Goal: Transaction & Acquisition: Obtain resource

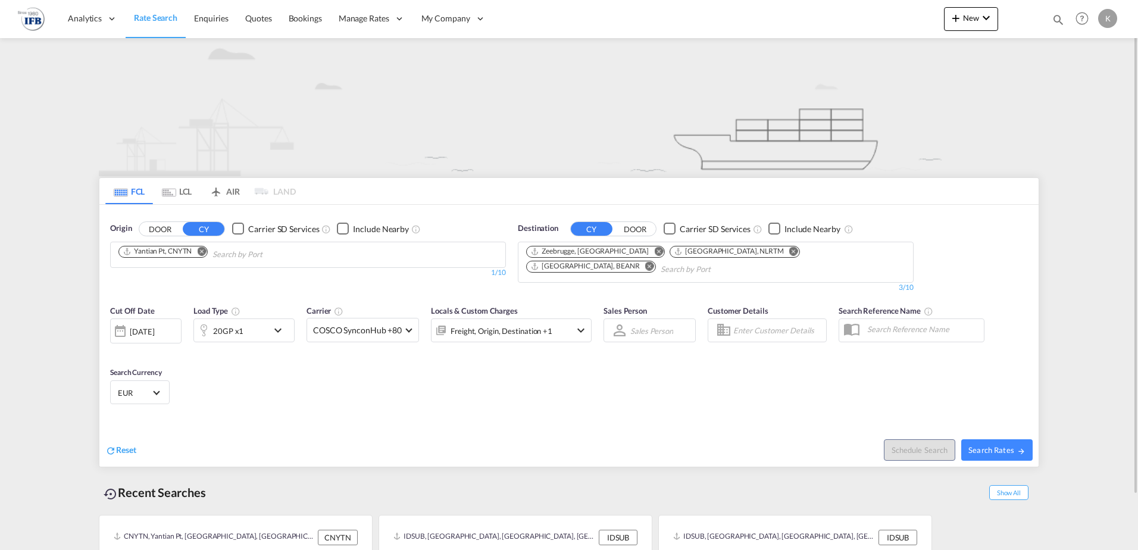
click at [204, 255] on md-icon "Remove" at bounding box center [201, 250] width 9 height 9
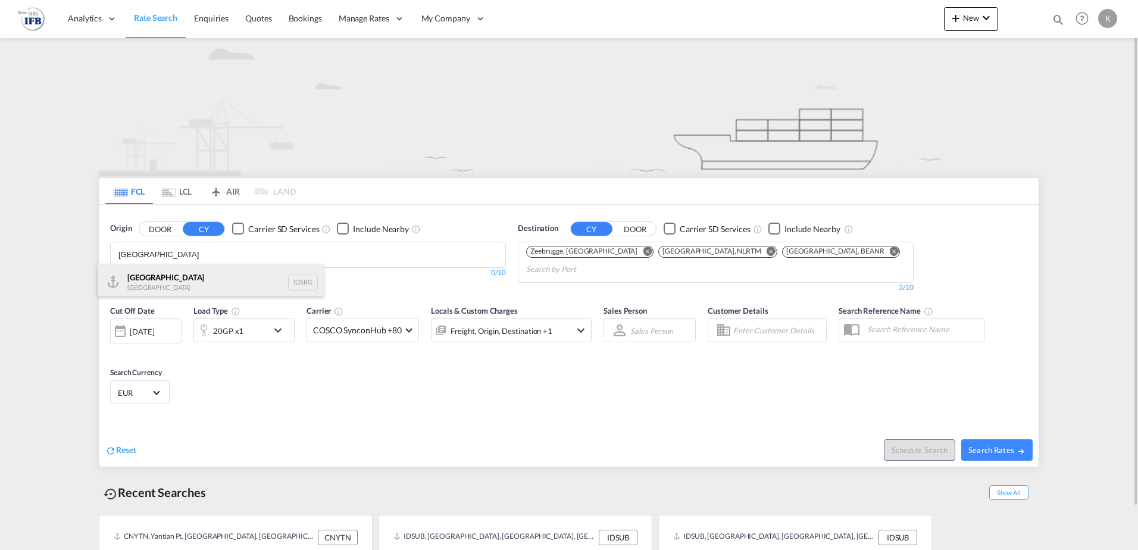
type input "[GEOGRAPHIC_DATA]"
click at [178, 274] on div "[GEOGRAPHIC_DATA] [GEOGRAPHIC_DATA] IDSRG" at bounding box center [211, 282] width 226 height 36
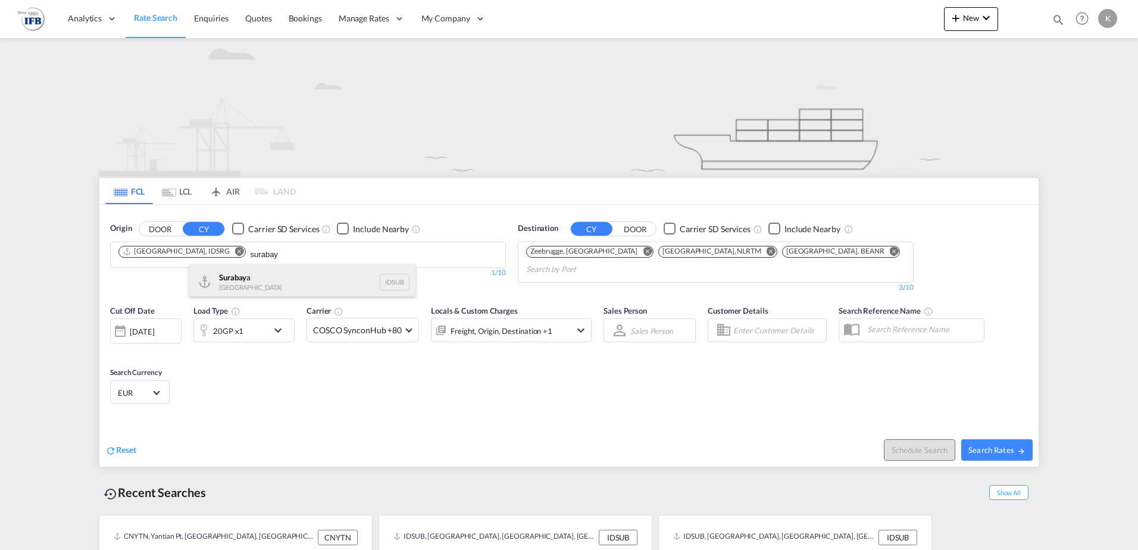
type input "surabay"
click at [234, 282] on div "Surabay a Indonesia IDSUB" at bounding box center [302, 282] width 226 height 36
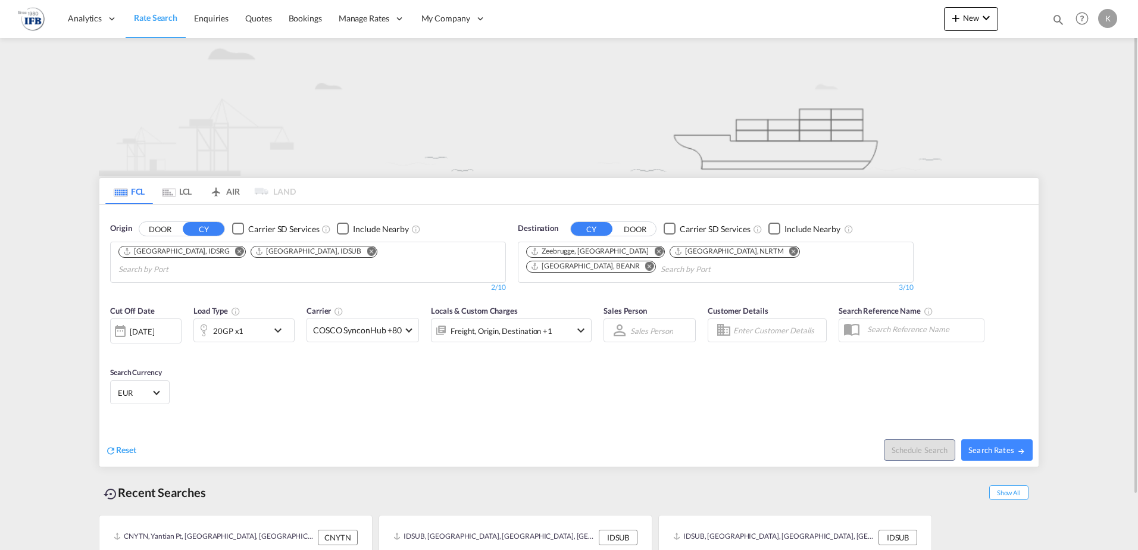
click at [782, 255] on button "Remove" at bounding box center [791, 252] width 18 height 12
click at [272, 323] on md-icon "icon-chevron-down" at bounding box center [281, 330] width 20 height 14
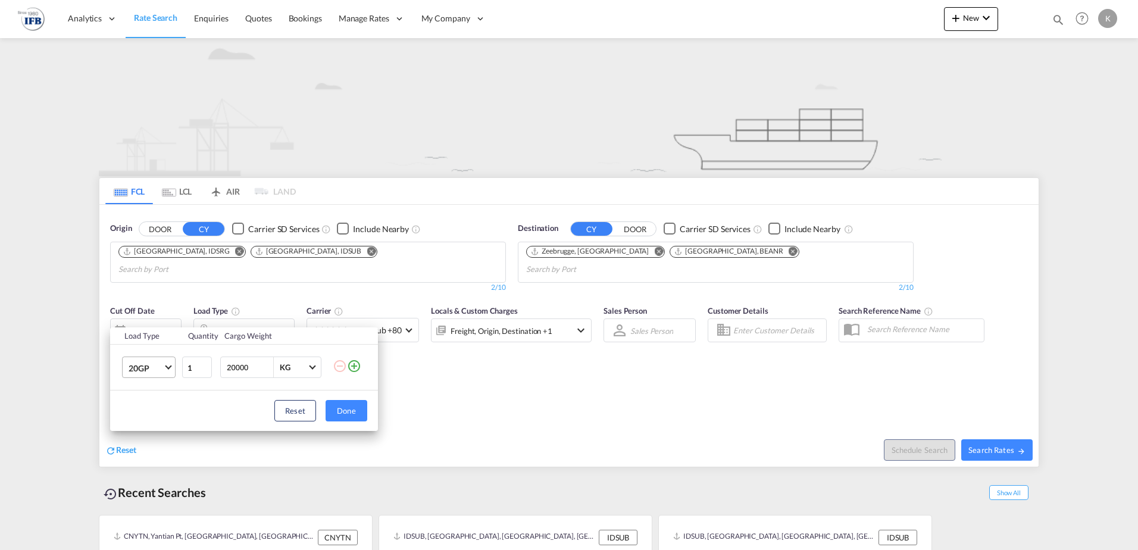
click at [161, 361] on md-select-value "20GP" at bounding box center [151, 367] width 48 height 20
click at [151, 419] on md-option "40HC" at bounding box center [159, 425] width 81 height 29
click at [358, 403] on button "Done" at bounding box center [347, 410] width 42 height 21
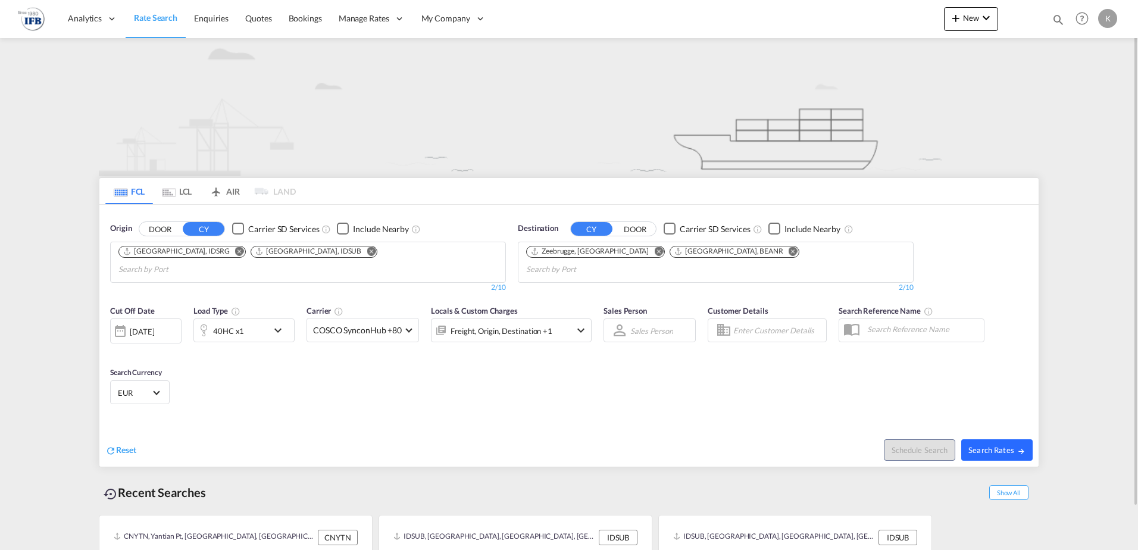
click at [993, 444] on button "Search Rates" at bounding box center [997, 449] width 71 height 21
type input "IDSRG,IDSUB to BEZEE,BEANR / [DATE]"
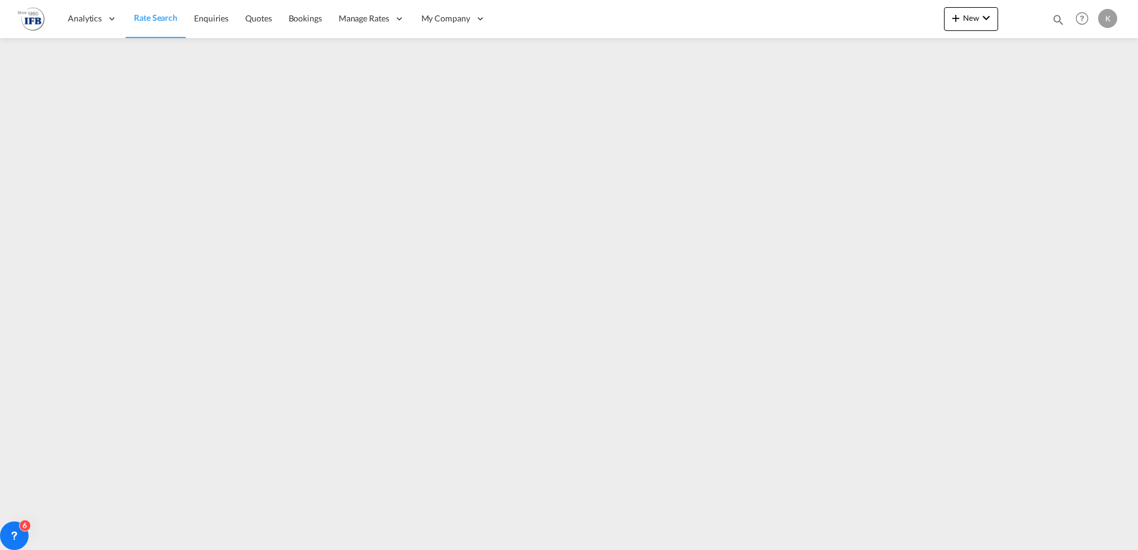
drag, startPoint x: 171, startPoint y: 20, endPoint x: 168, endPoint y: 36, distance: 16.9
click at [171, 20] on span "Rate Search" at bounding box center [155, 18] width 43 height 10
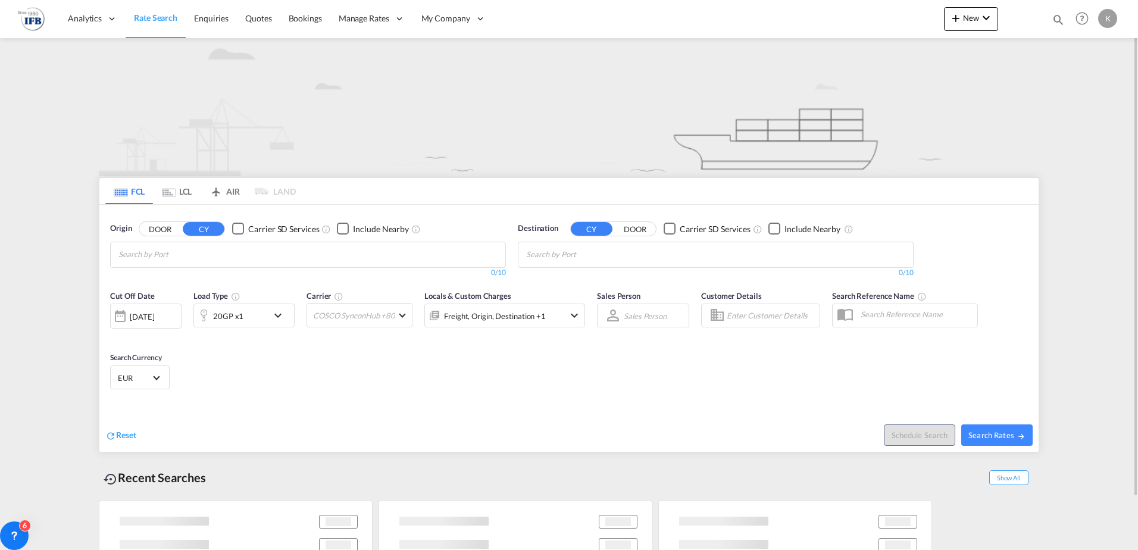
click at [179, 191] on md-tab-item "LCL" at bounding box center [177, 191] width 48 height 26
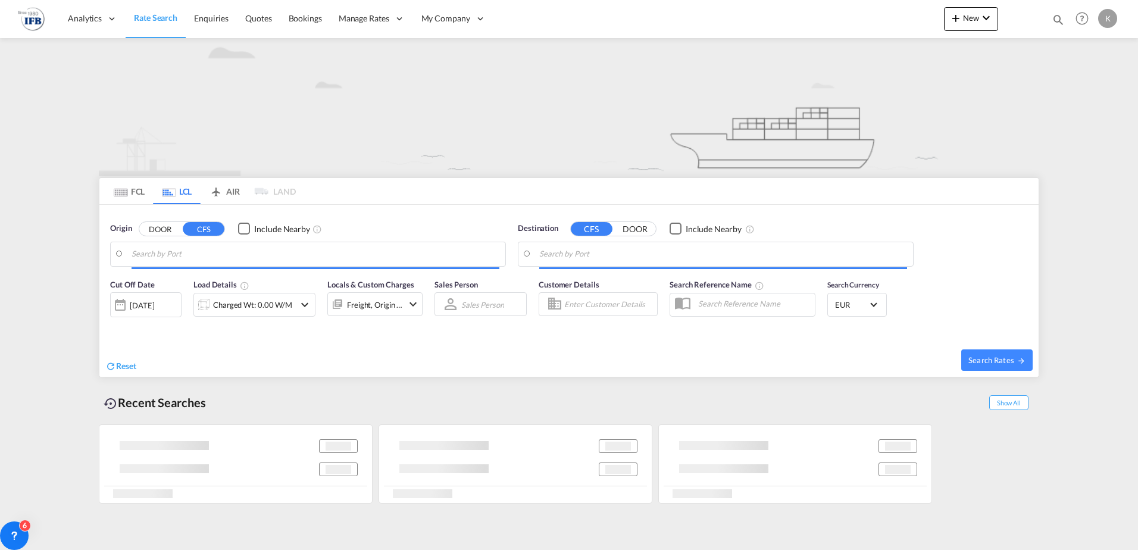
click at [178, 252] on body "Analytics Reports Dashboard Rate Search Enquiries Quotes Bookings" at bounding box center [569, 275] width 1138 height 550
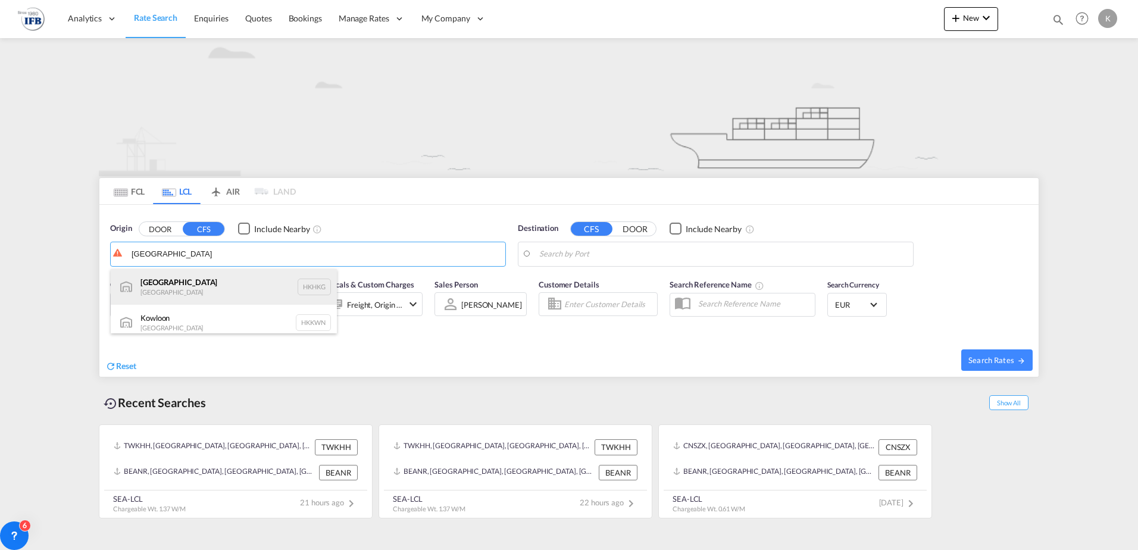
click at [186, 290] on div "[GEOGRAPHIC_DATA] [GEOGRAPHIC_DATA] HKHKG" at bounding box center [224, 287] width 226 height 36
type input "[GEOGRAPHIC_DATA], HKHKG"
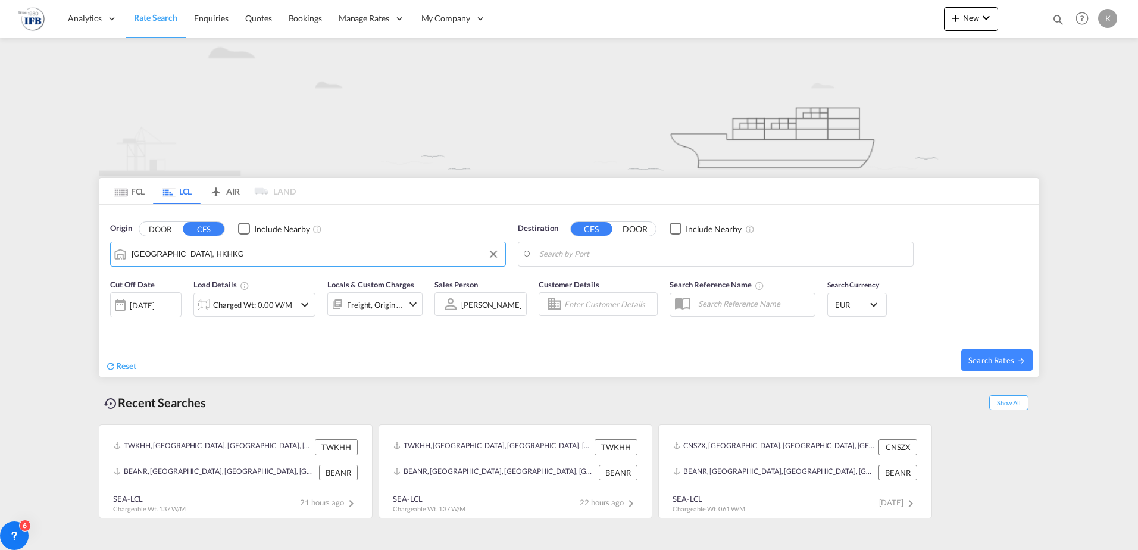
click at [619, 255] on body "Analytics Reports Dashboard Rate Search Enquiries Quotes Bookings" at bounding box center [569, 275] width 1138 height 550
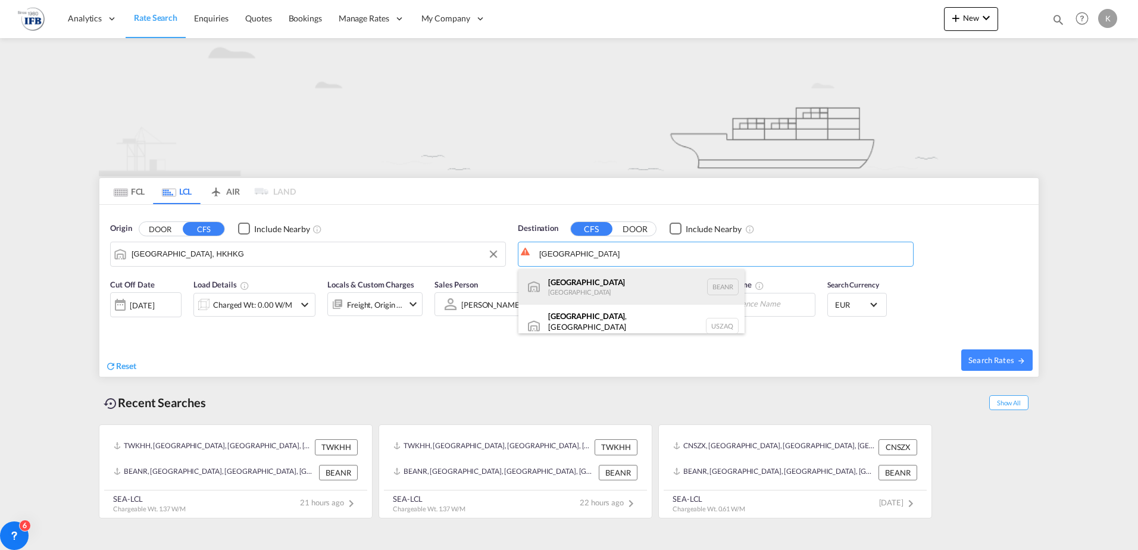
click at [594, 286] on div "[GEOGRAPHIC_DATA] [GEOGRAPHIC_DATA] BEANR" at bounding box center [632, 287] width 226 height 36
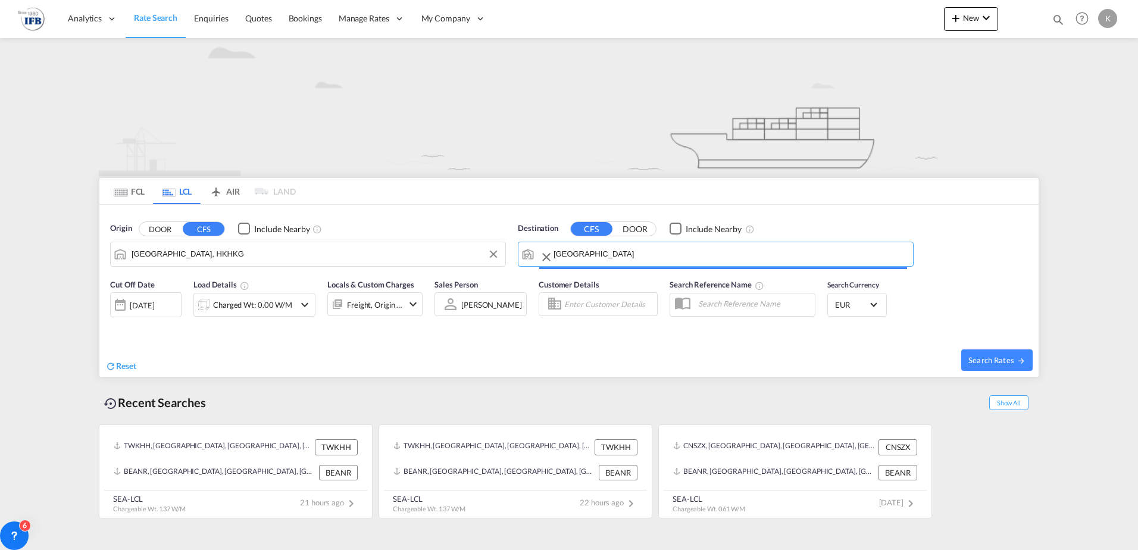
type input "[GEOGRAPHIC_DATA], BEANR"
click at [242, 305] on div "Charged Wt: 0.00 W/M" at bounding box center [252, 304] width 79 height 17
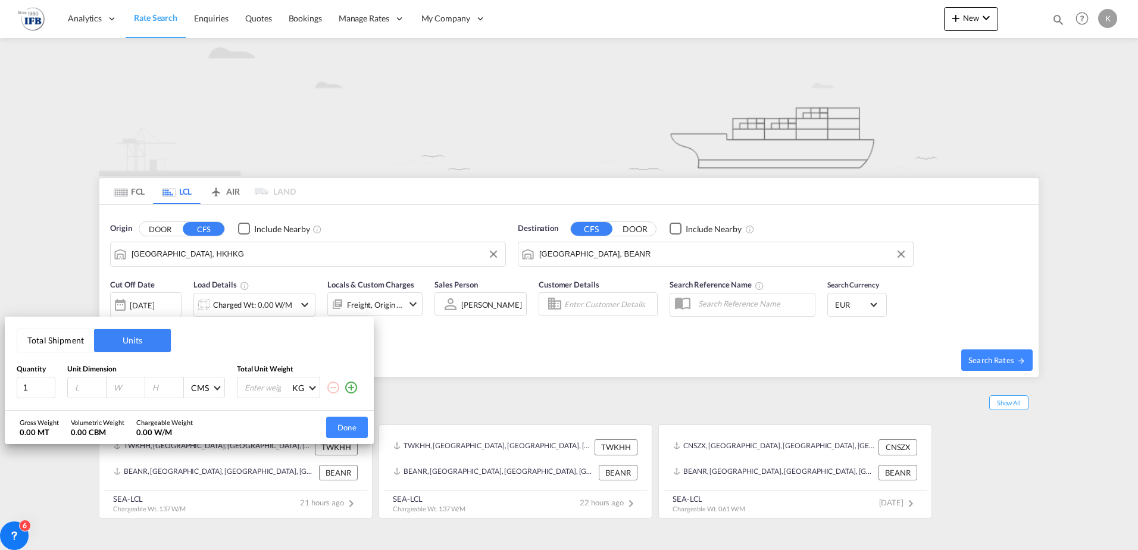
click at [71, 341] on button "Total Shipment" at bounding box center [55, 340] width 77 height 23
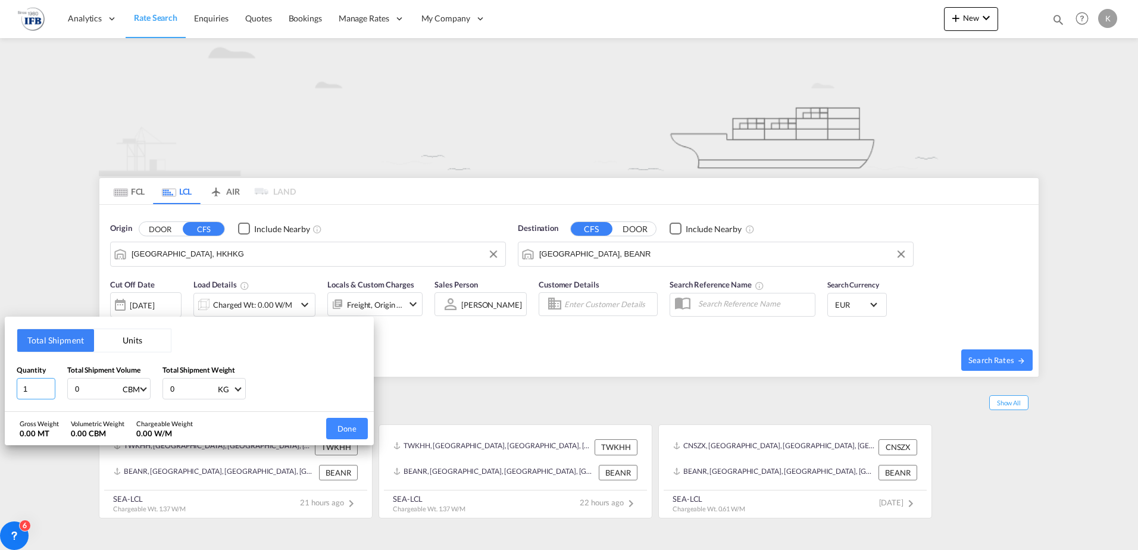
drag, startPoint x: 33, startPoint y: 382, endPoint x: -21, endPoint y: 380, distance: 54.8
click at [0, 380] on html "Analytics Reports Dashboard Rate Search Enquiries Quotes" at bounding box center [569, 275] width 1138 height 550
type input "2"
type input "2.86"
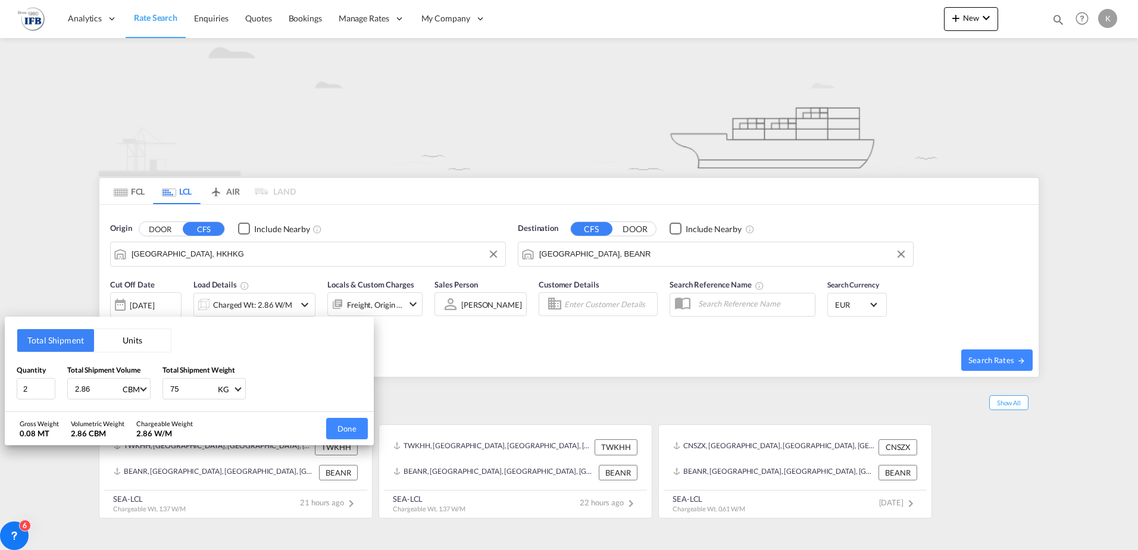
type input "759"
type input "759.10"
click at [339, 431] on button "Done" at bounding box center [347, 428] width 42 height 21
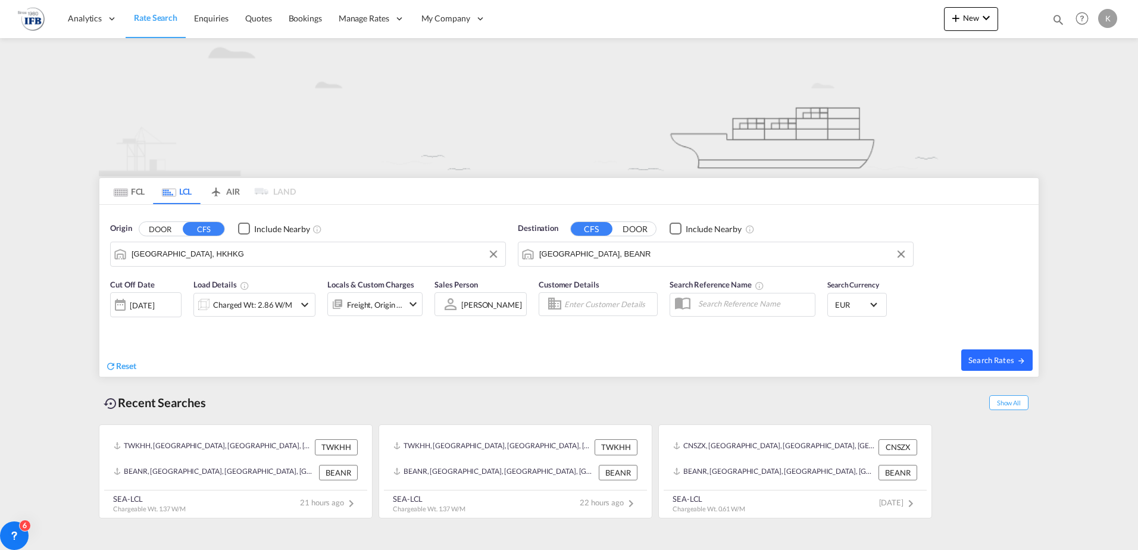
click at [993, 350] on button "Search Rates" at bounding box center [997, 359] width 71 height 21
type input "HKHKG to BEANR / [DATE]"
